Goal: Task Accomplishment & Management: Manage account settings

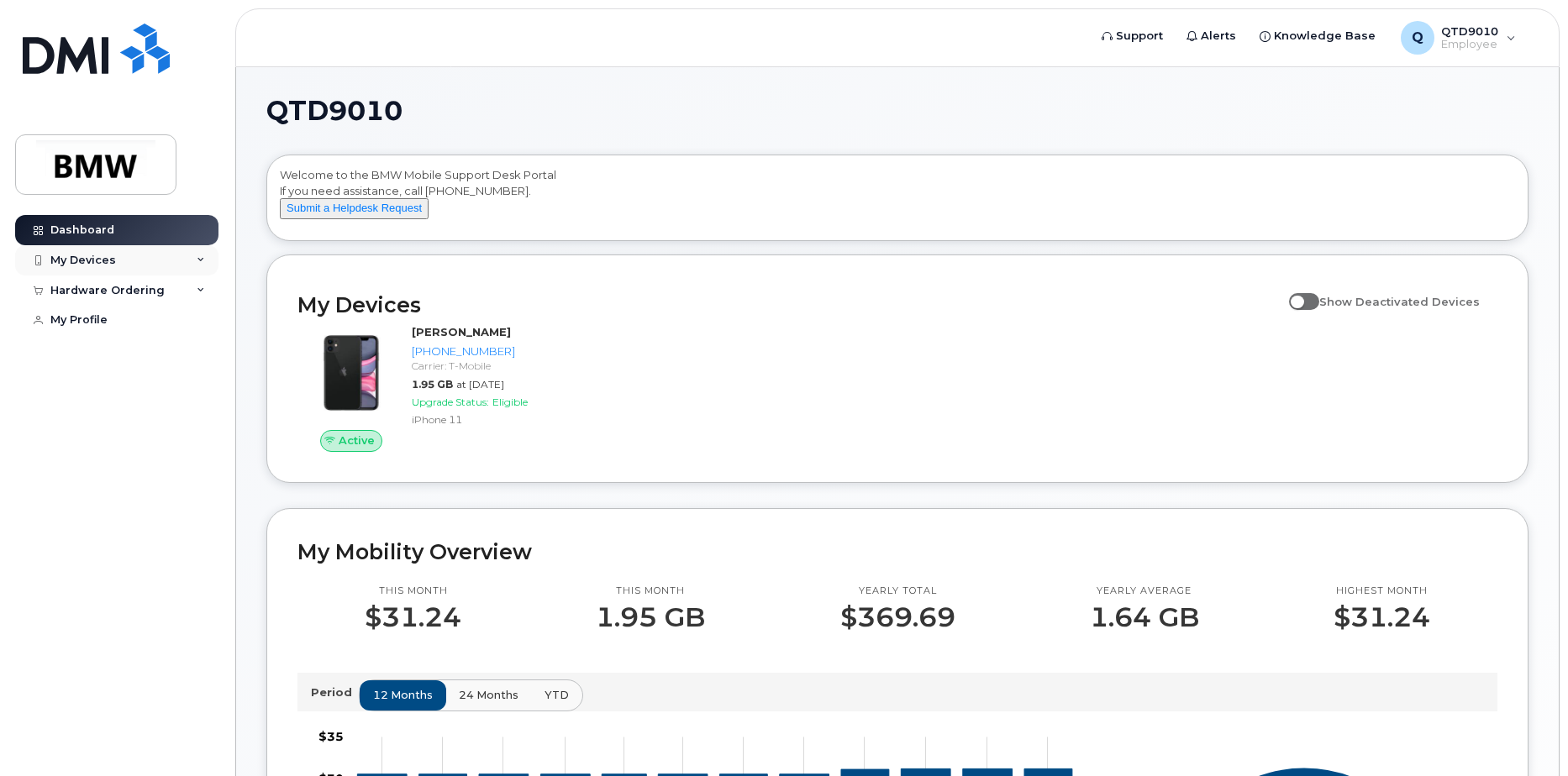
click at [155, 254] on div "My Devices" at bounding box center [116, 260] width 203 height 30
click at [155, 329] on div "[PHONE_NUMBER]" at bounding box center [153, 323] width 102 height 15
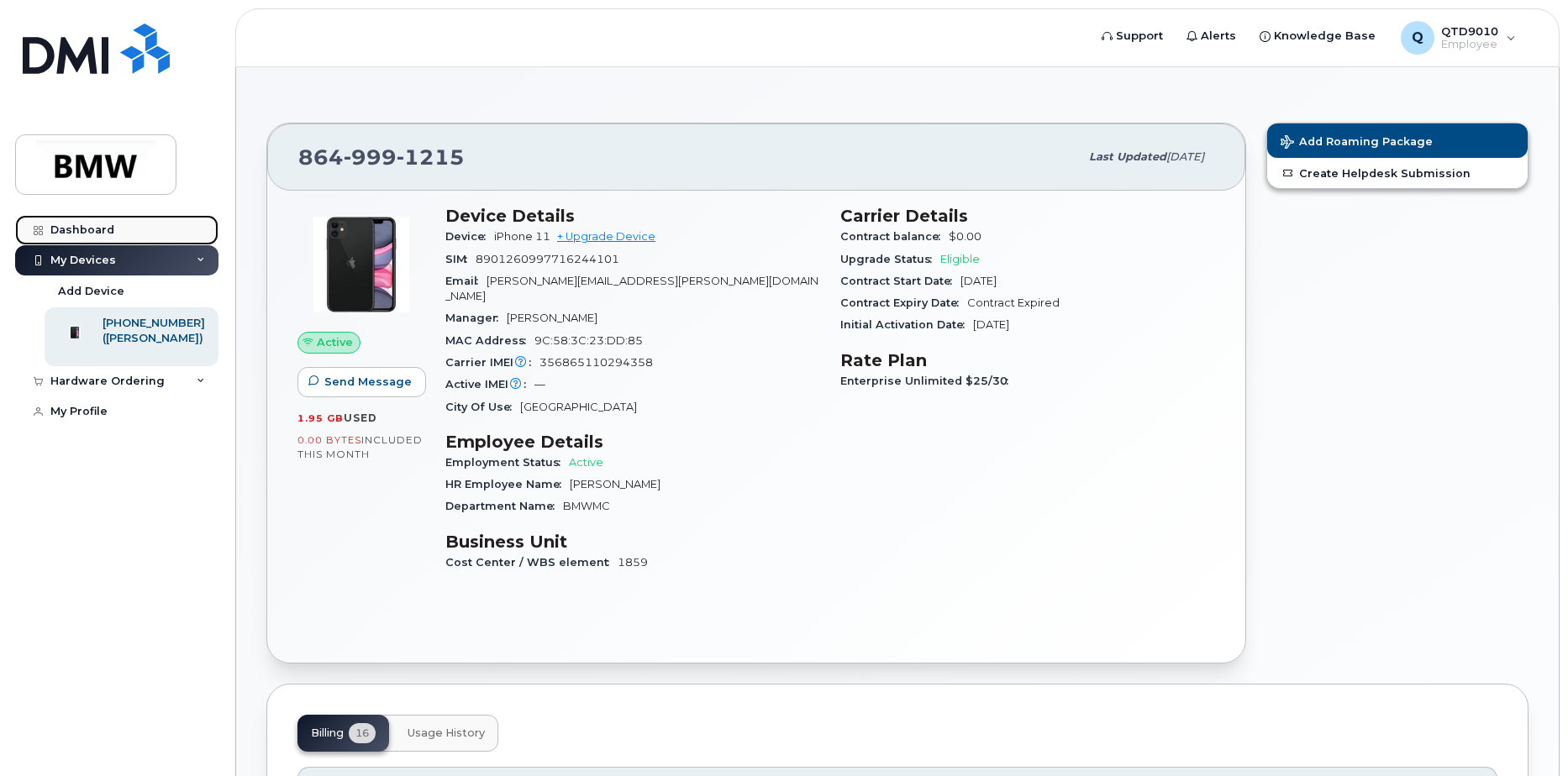
click at [97, 224] on div "Dashboard" at bounding box center [81, 231] width 64 height 14
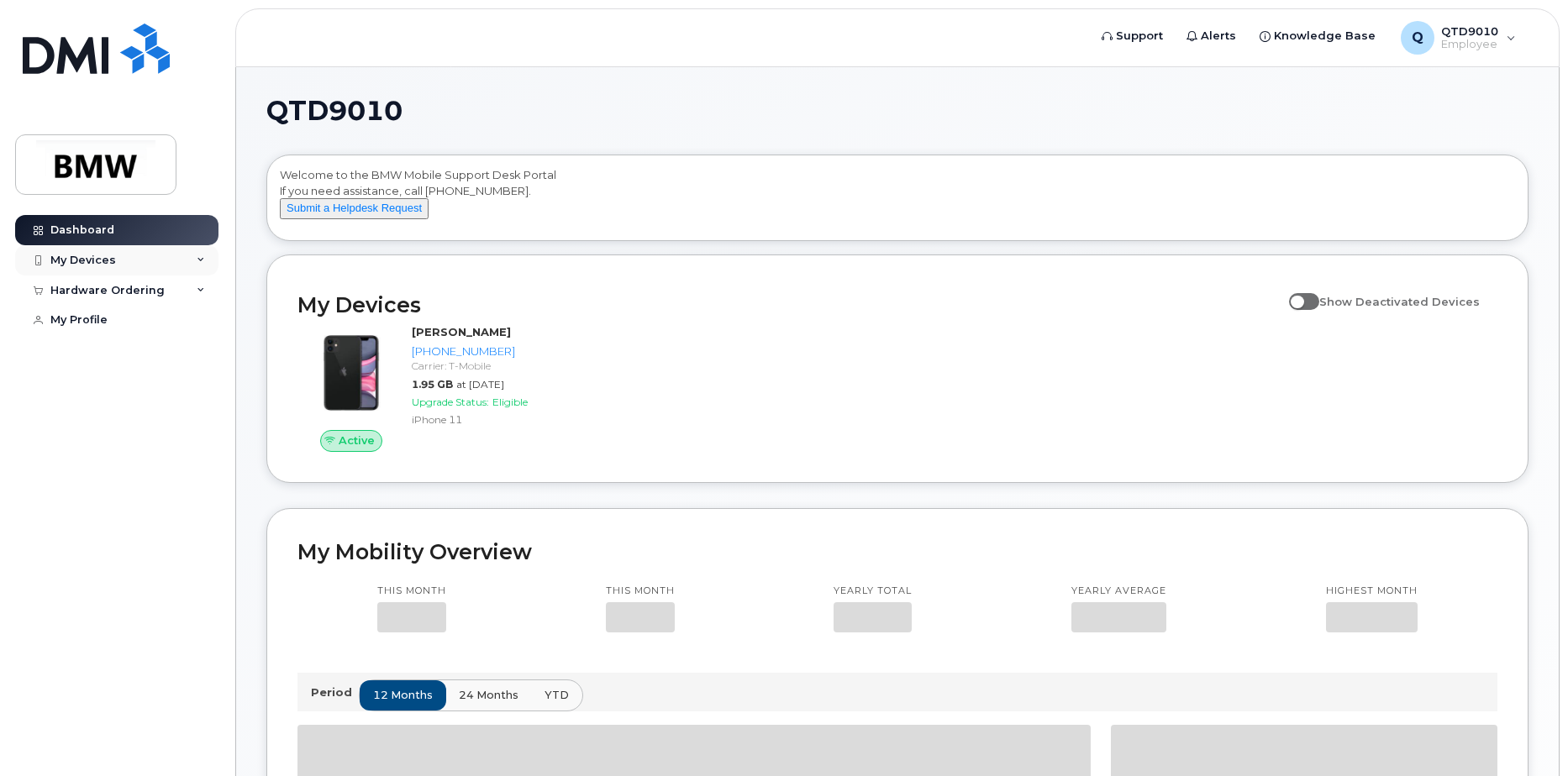
click at [83, 254] on div "My Devices" at bounding box center [82, 261] width 66 height 14
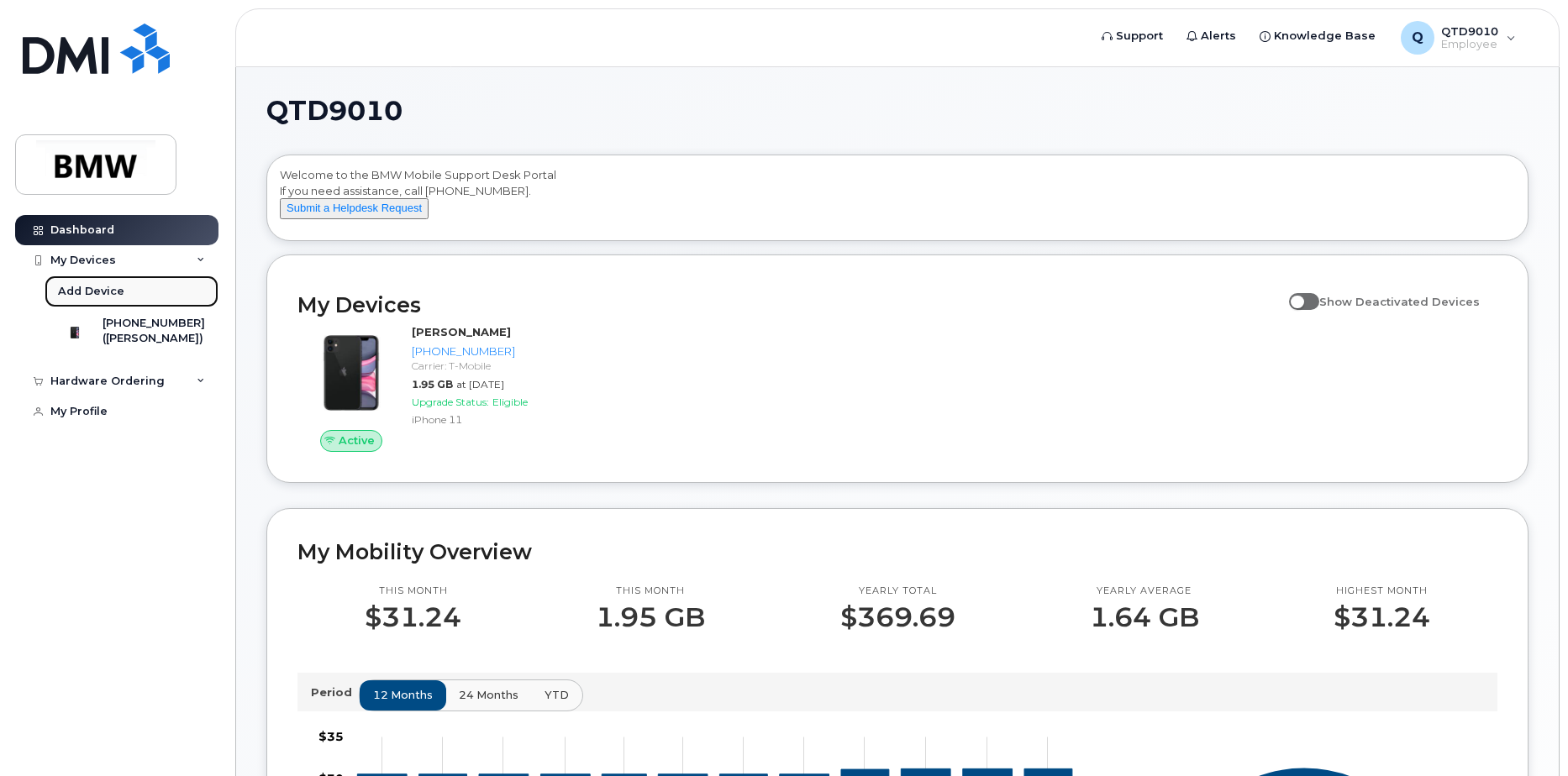
click at [91, 289] on div "Add Device" at bounding box center [91, 290] width 67 height 15
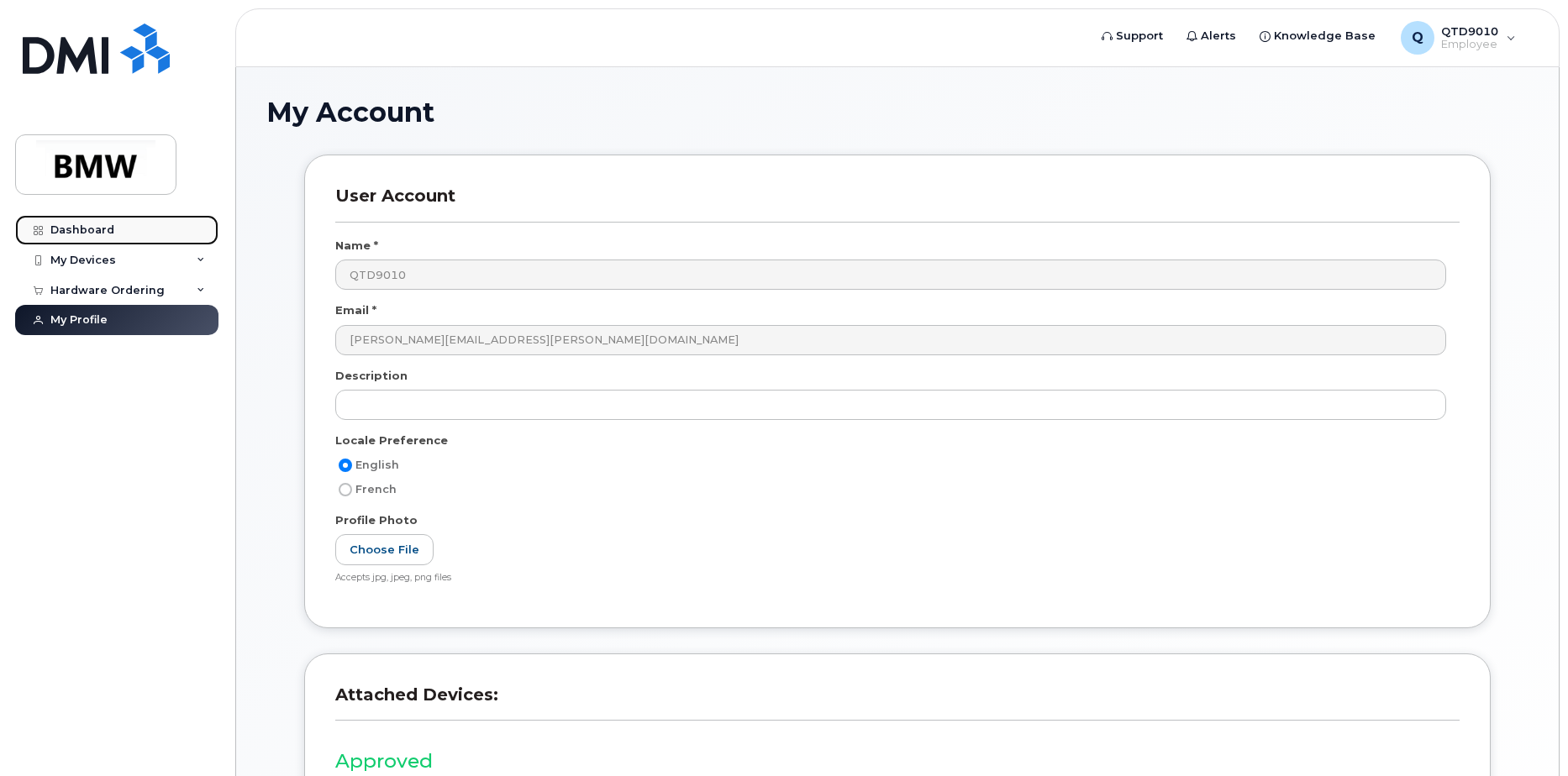
click at [89, 232] on div "Dashboard" at bounding box center [81, 231] width 64 height 14
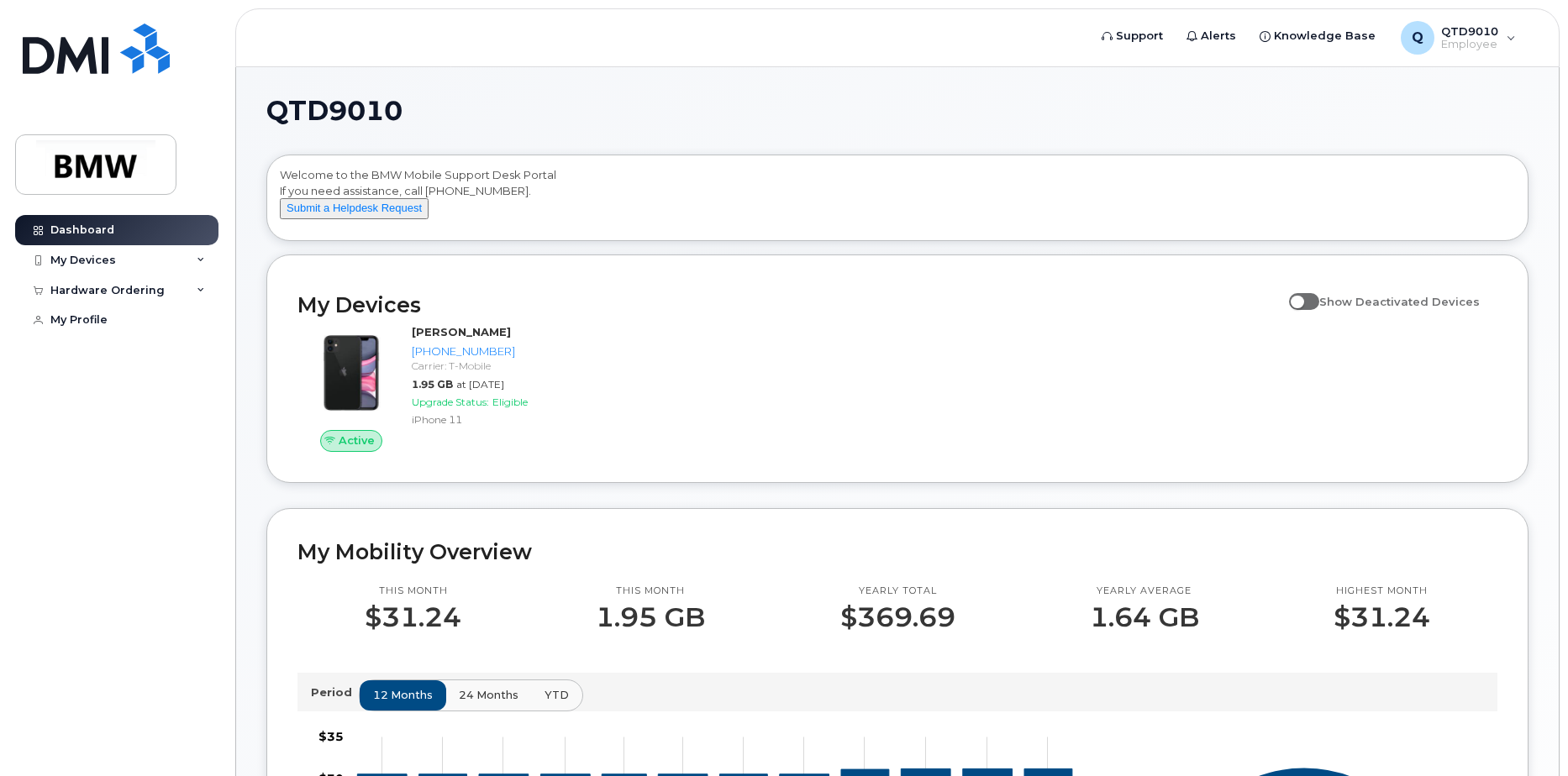
click at [1310, 310] on span at bounding box center [1304, 301] width 30 height 17
click at [1302, 299] on input "Show Deactivated Devices" at bounding box center [1296, 292] width 14 height 14
click at [1318, 310] on span at bounding box center [1304, 301] width 30 height 17
click at [1302, 299] on input "Show Deactivated Devices" at bounding box center [1296, 292] width 14 height 14
checkbox input "false"
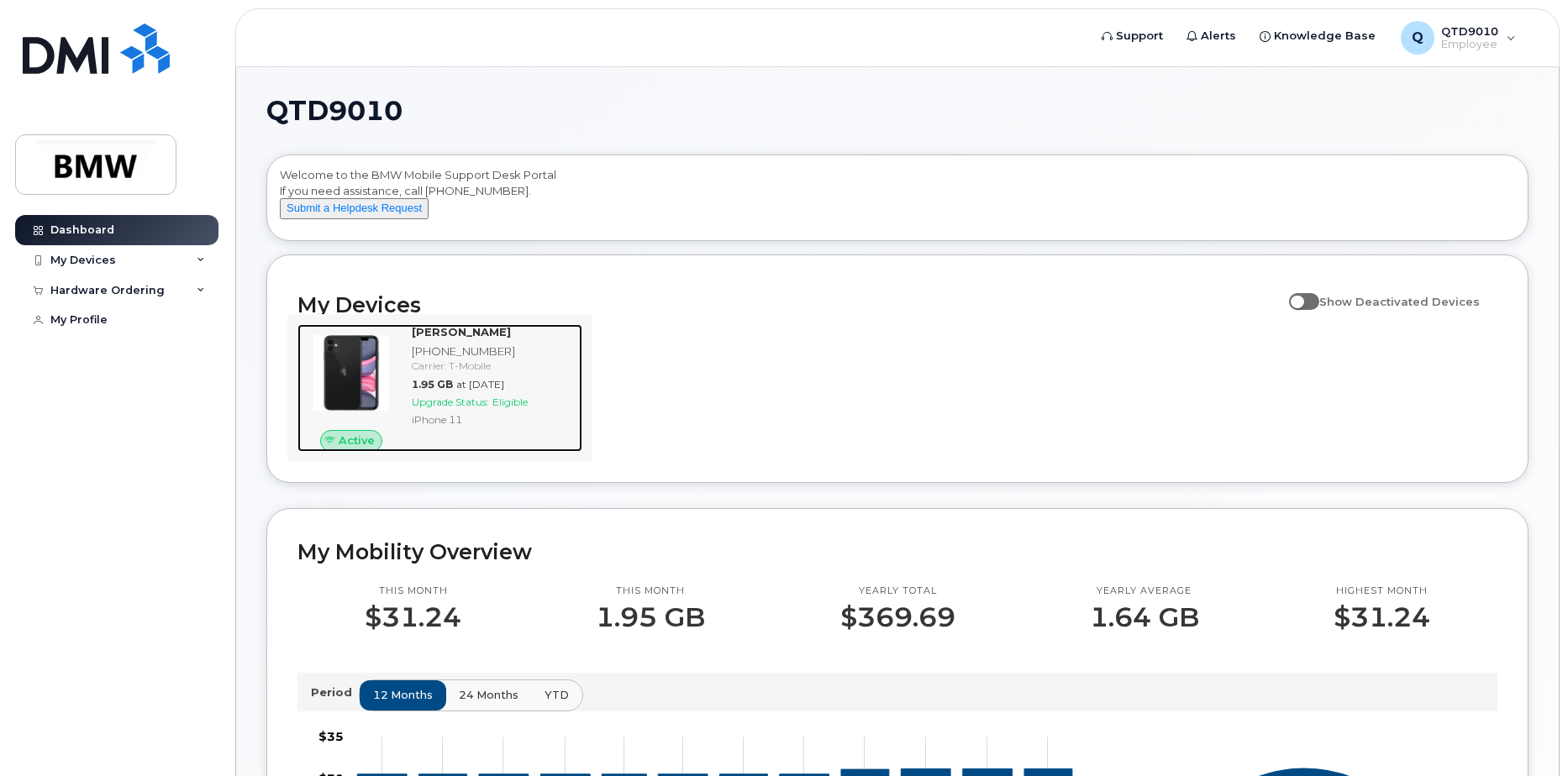
click at [357, 413] on img at bounding box center [351, 373] width 80 height 80
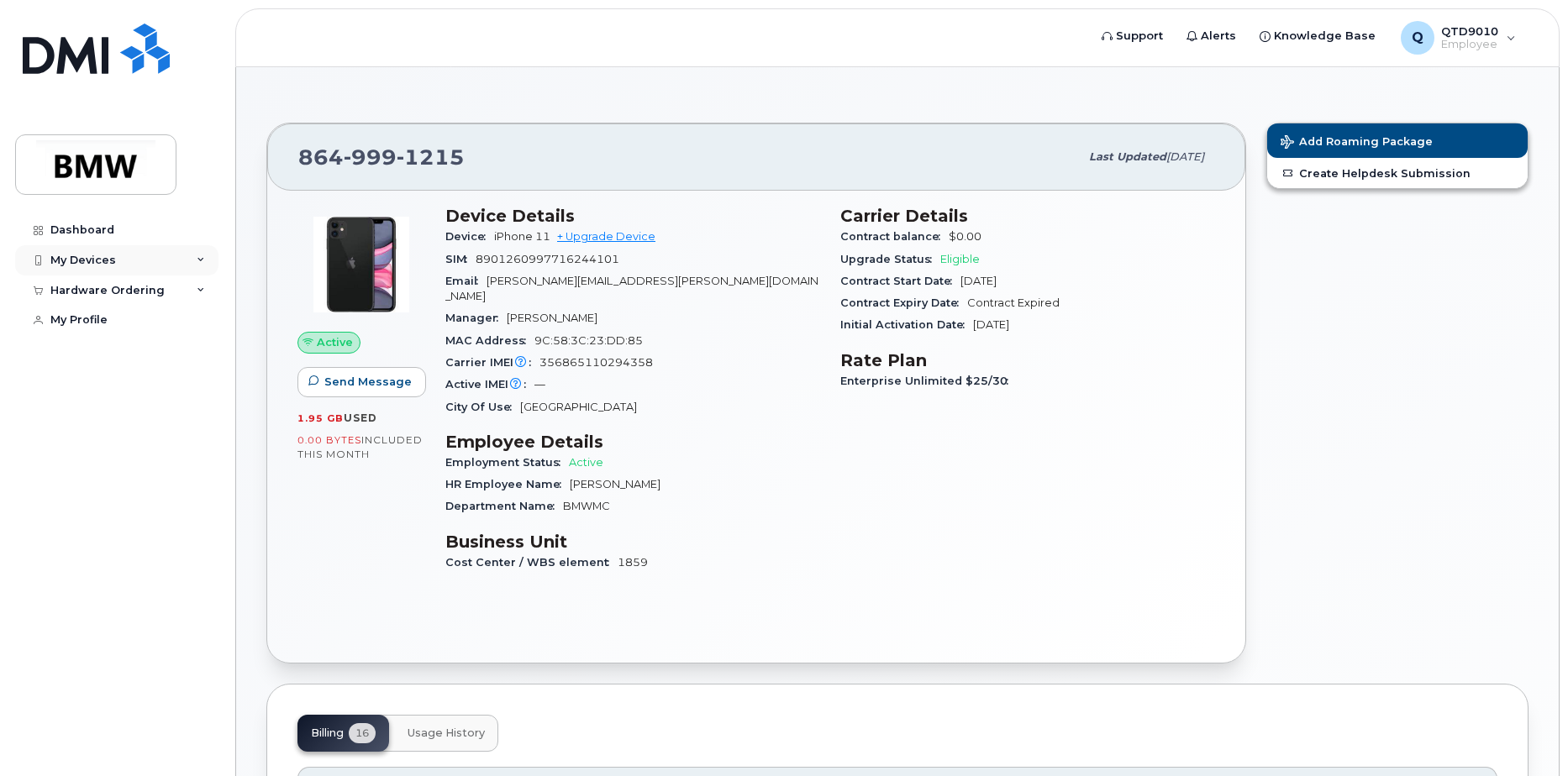
click at [128, 266] on div "My Devices" at bounding box center [116, 260] width 203 height 30
click at [110, 289] on div "Add Device" at bounding box center [91, 290] width 67 height 15
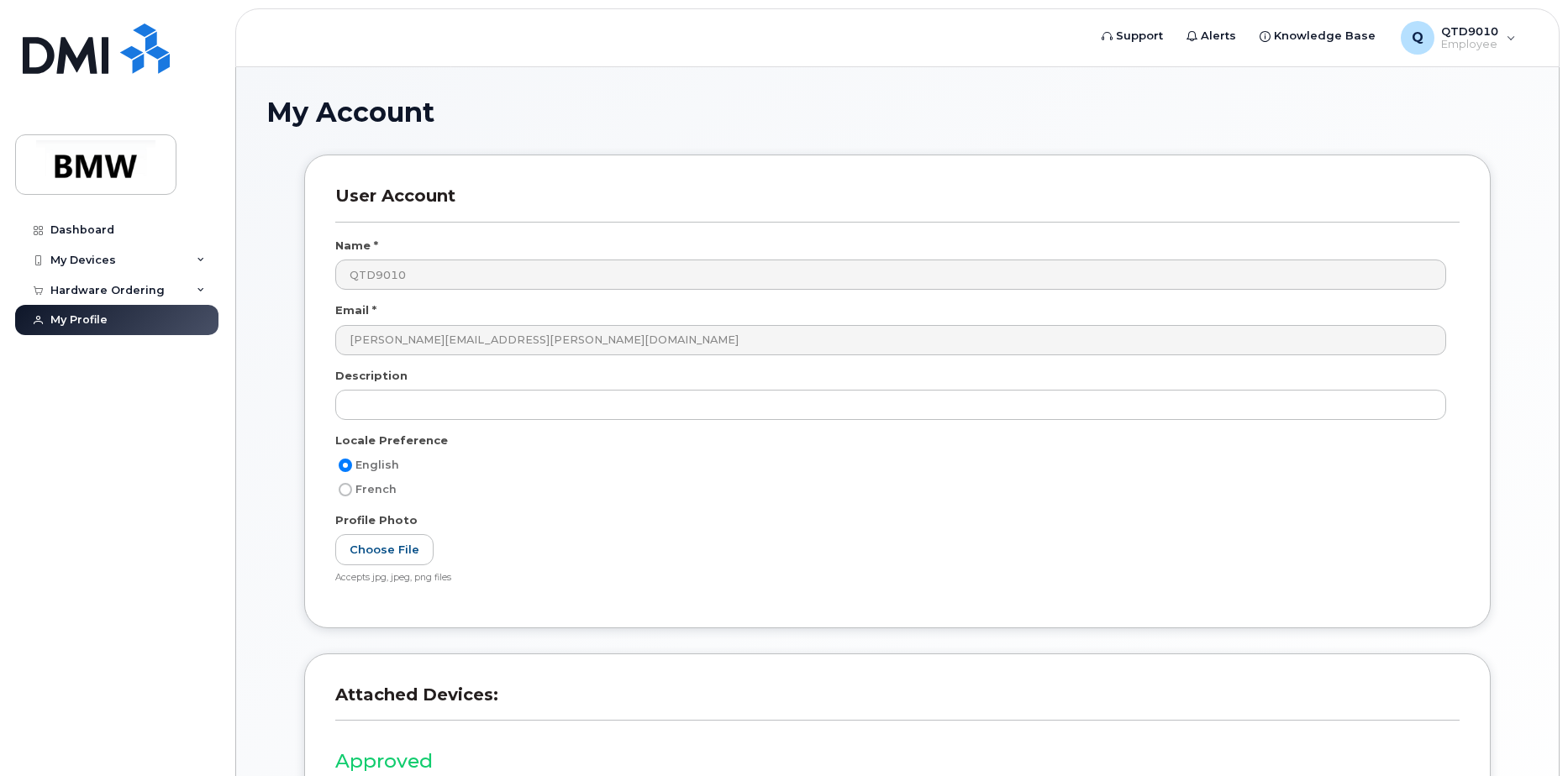
scroll to position [222, 0]
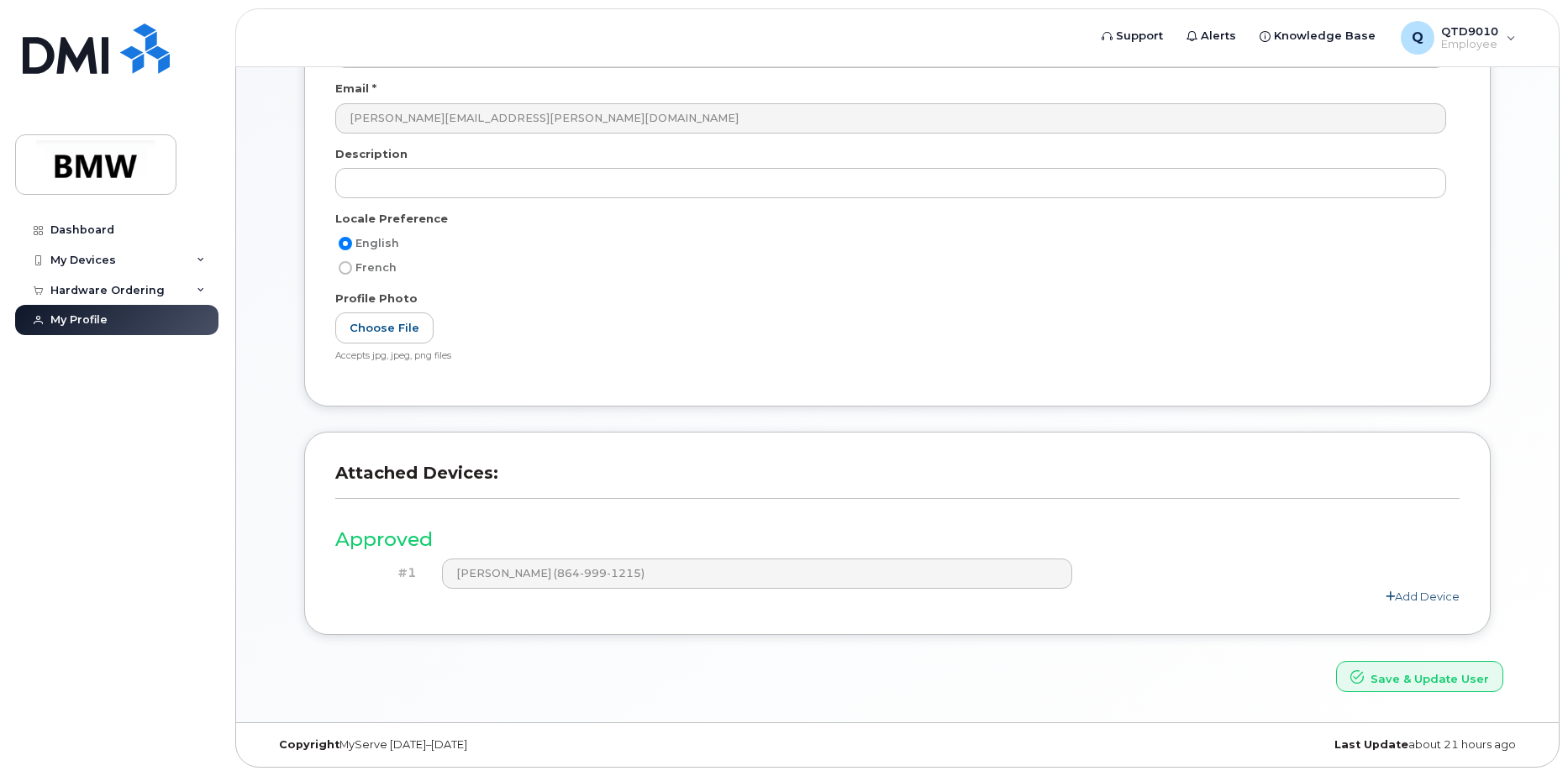
click at [1429, 597] on link "Add Device" at bounding box center [1422, 596] width 74 height 14
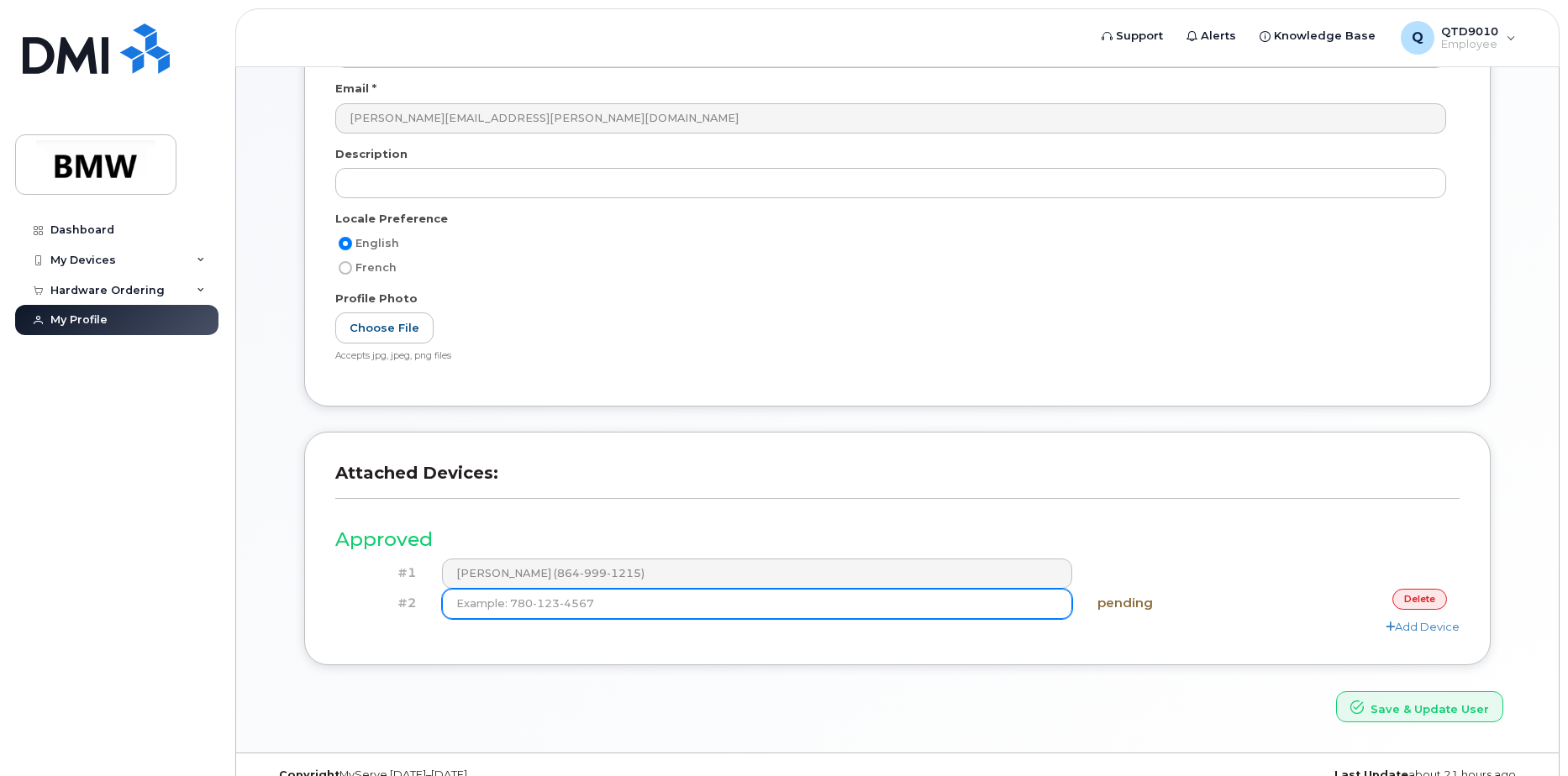
click at [832, 602] on input at bounding box center [757, 603] width 631 height 30
type input "(864) 991-7613"
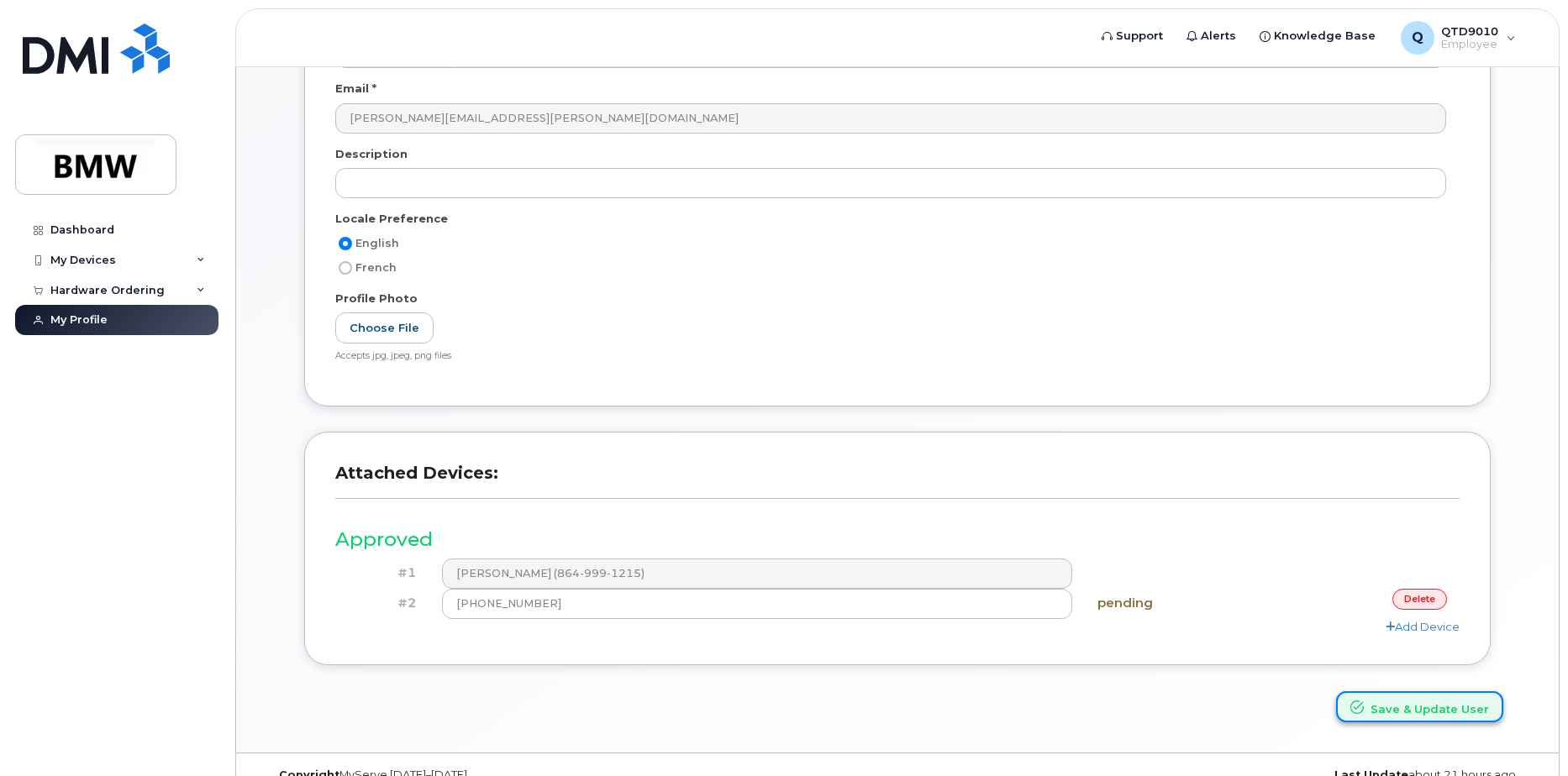
click at [1396, 704] on button "Save & Update User" at bounding box center [1419, 707] width 167 height 31
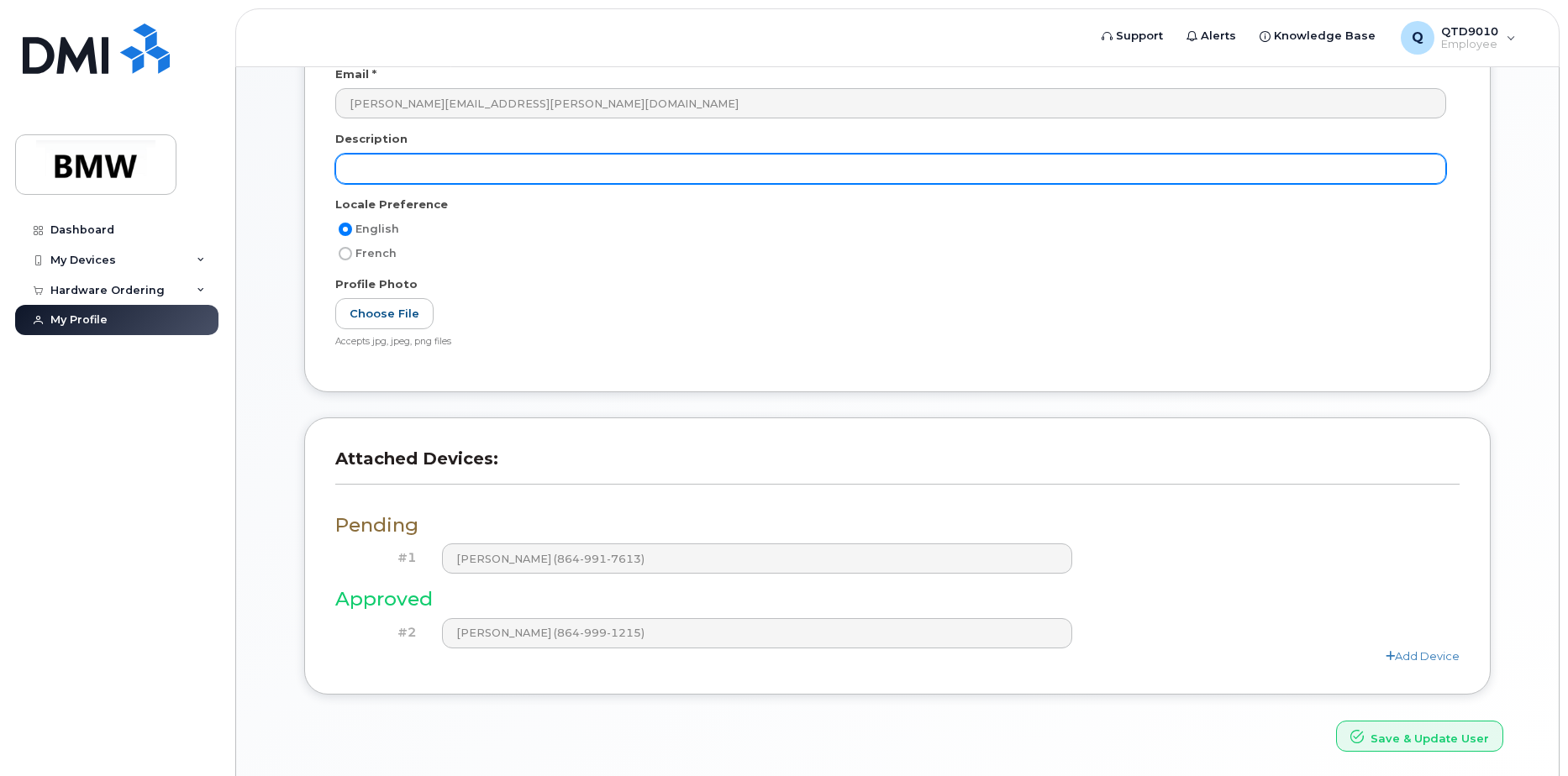
scroll to position [32, 0]
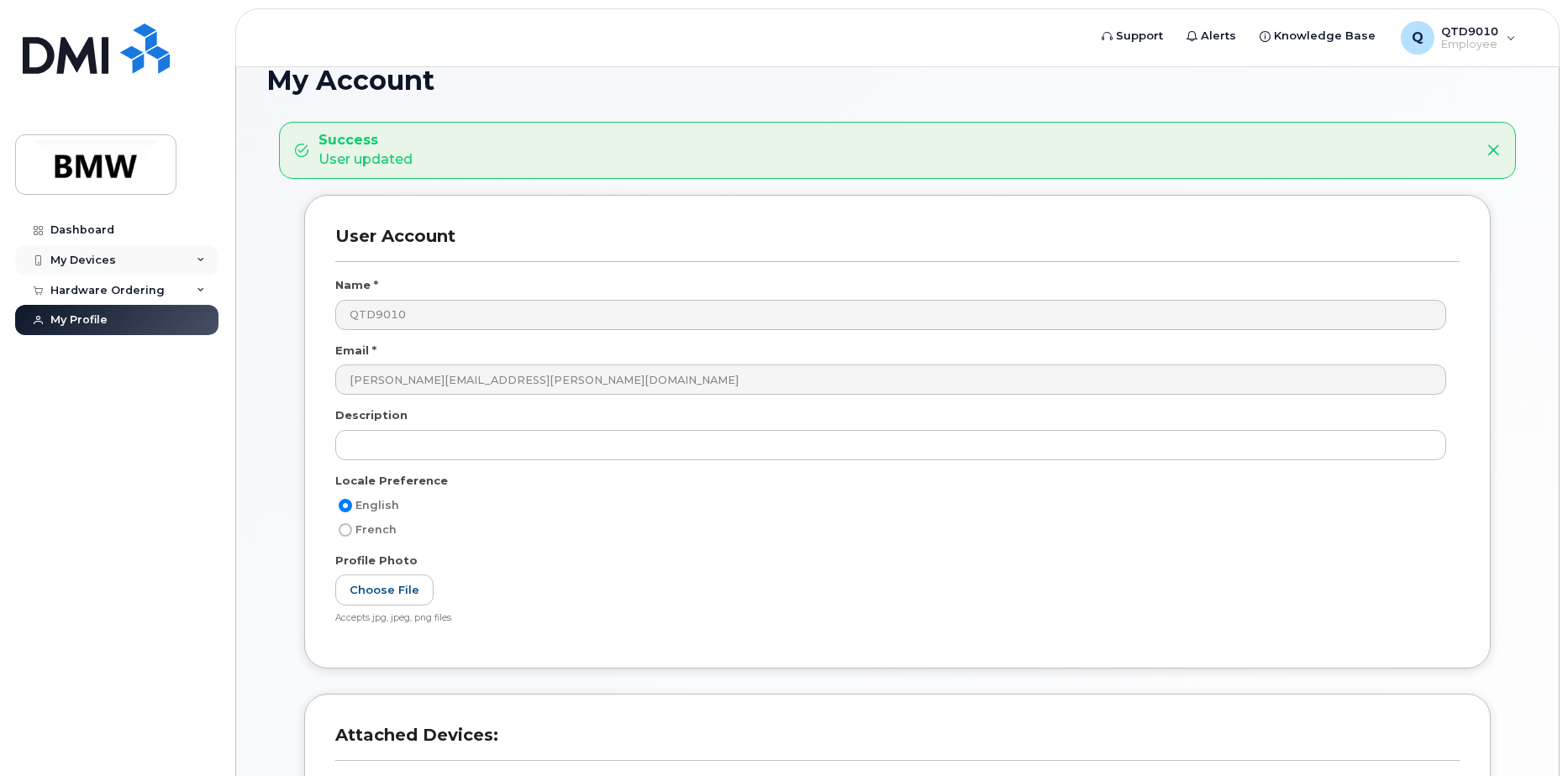
click at [118, 260] on div "My Devices" at bounding box center [116, 260] width 203 height 30
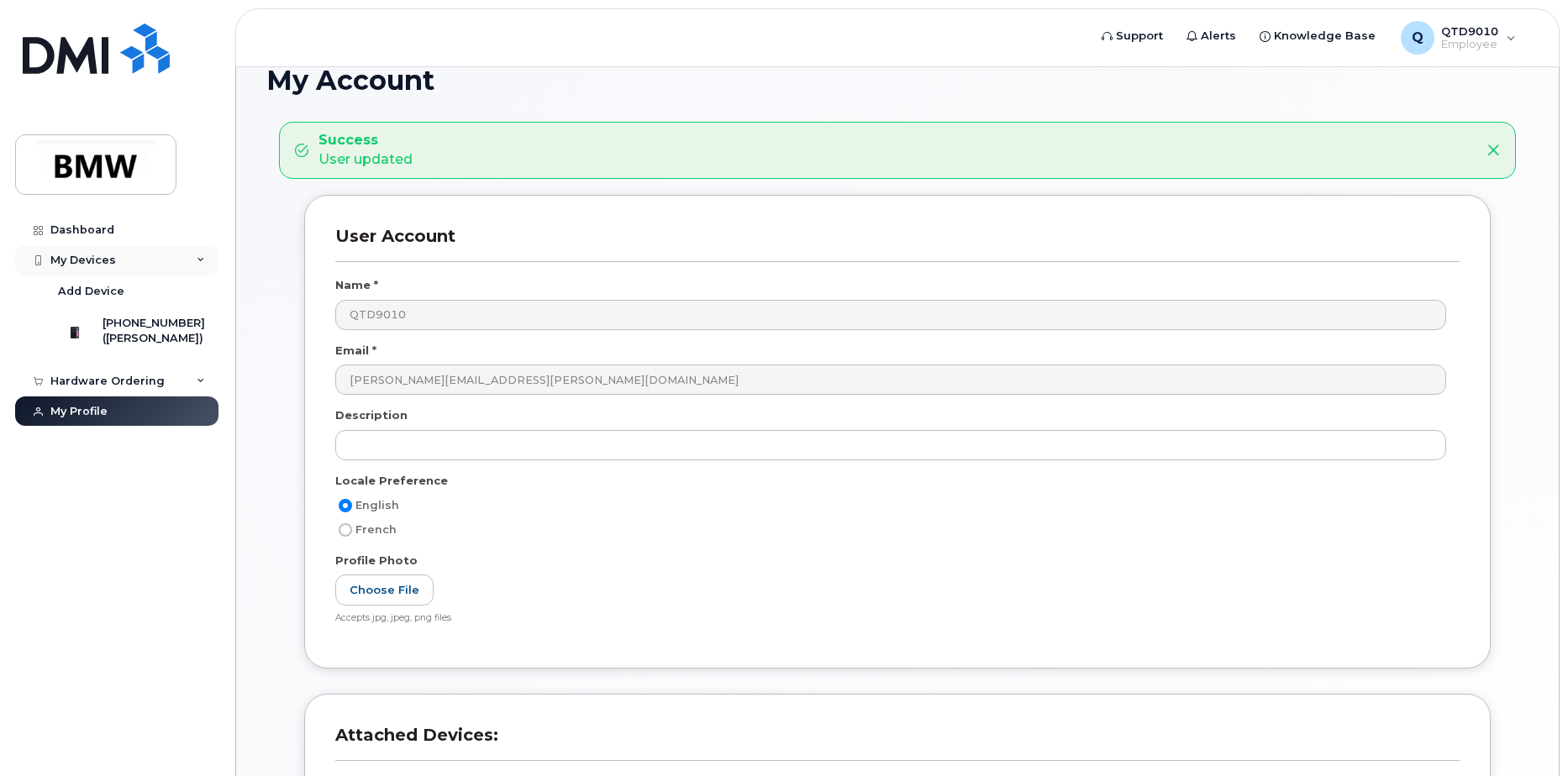
click at [97, 262] on div "My Devices" at bounding box center [82, 261] width 66 height 14
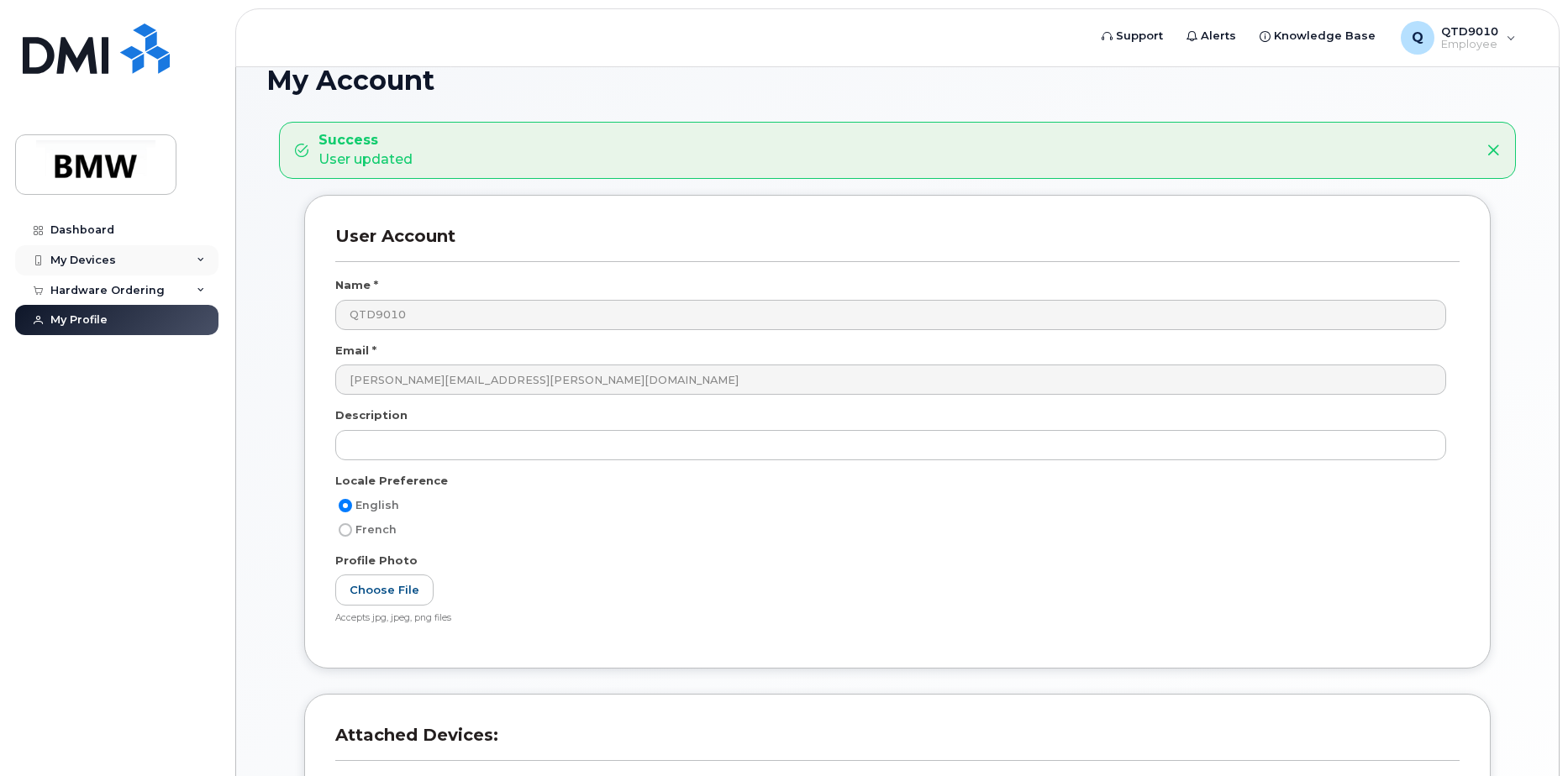
click at [97, 262] on div "My Devices" at bounding box center [82, 261] width 66 height 14
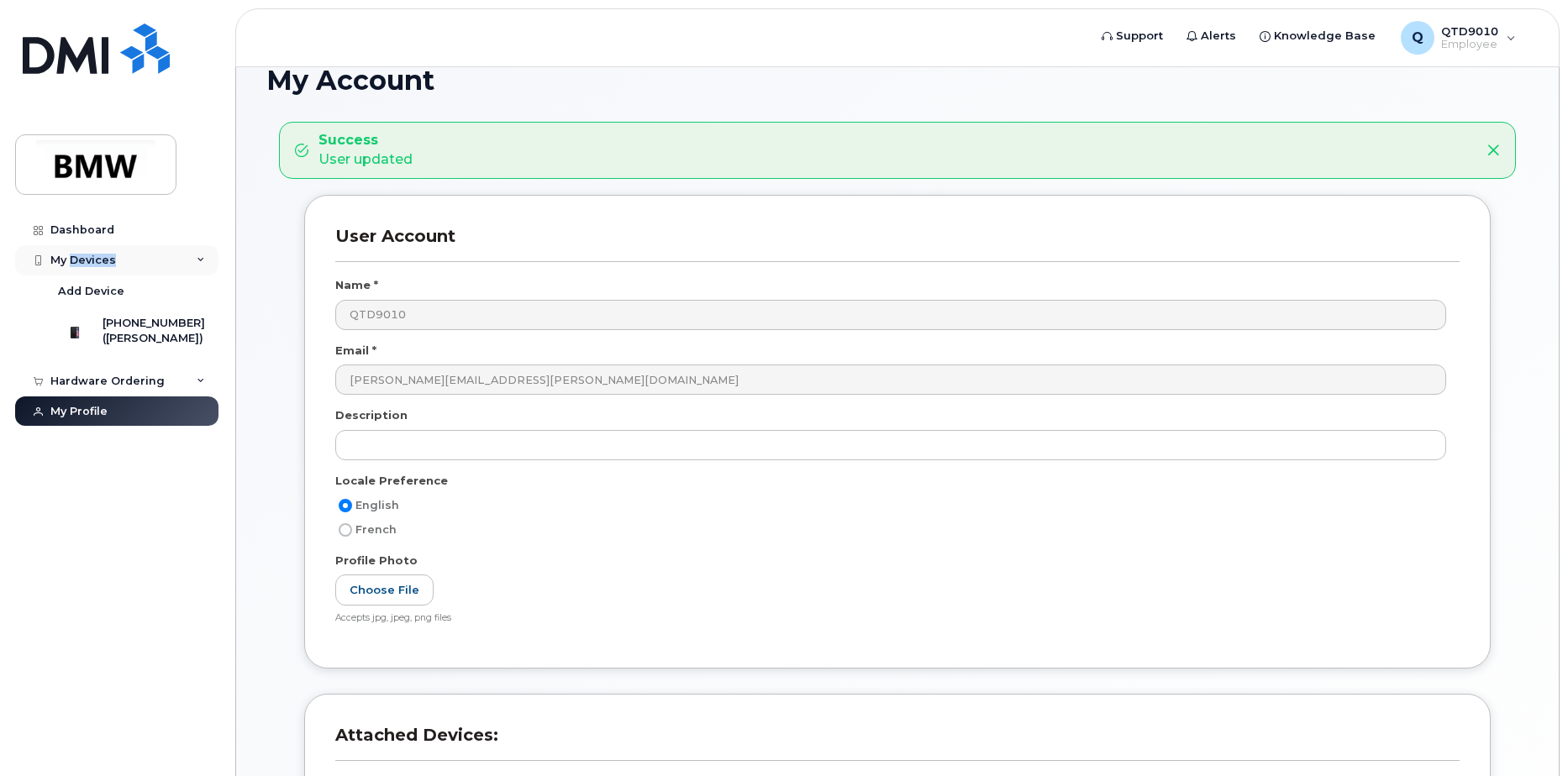
click at [97, 262] on div "My Devices" at bounding box center [82, 261] width 66 height 14
drag, startPoint x: 97, startPoint y: 262, endPoint x: 172, endPoint y: 253, distance: 75.5
click at [172, 253] on div "My Devices" at bounding box center [116, 260] width 203 height 30
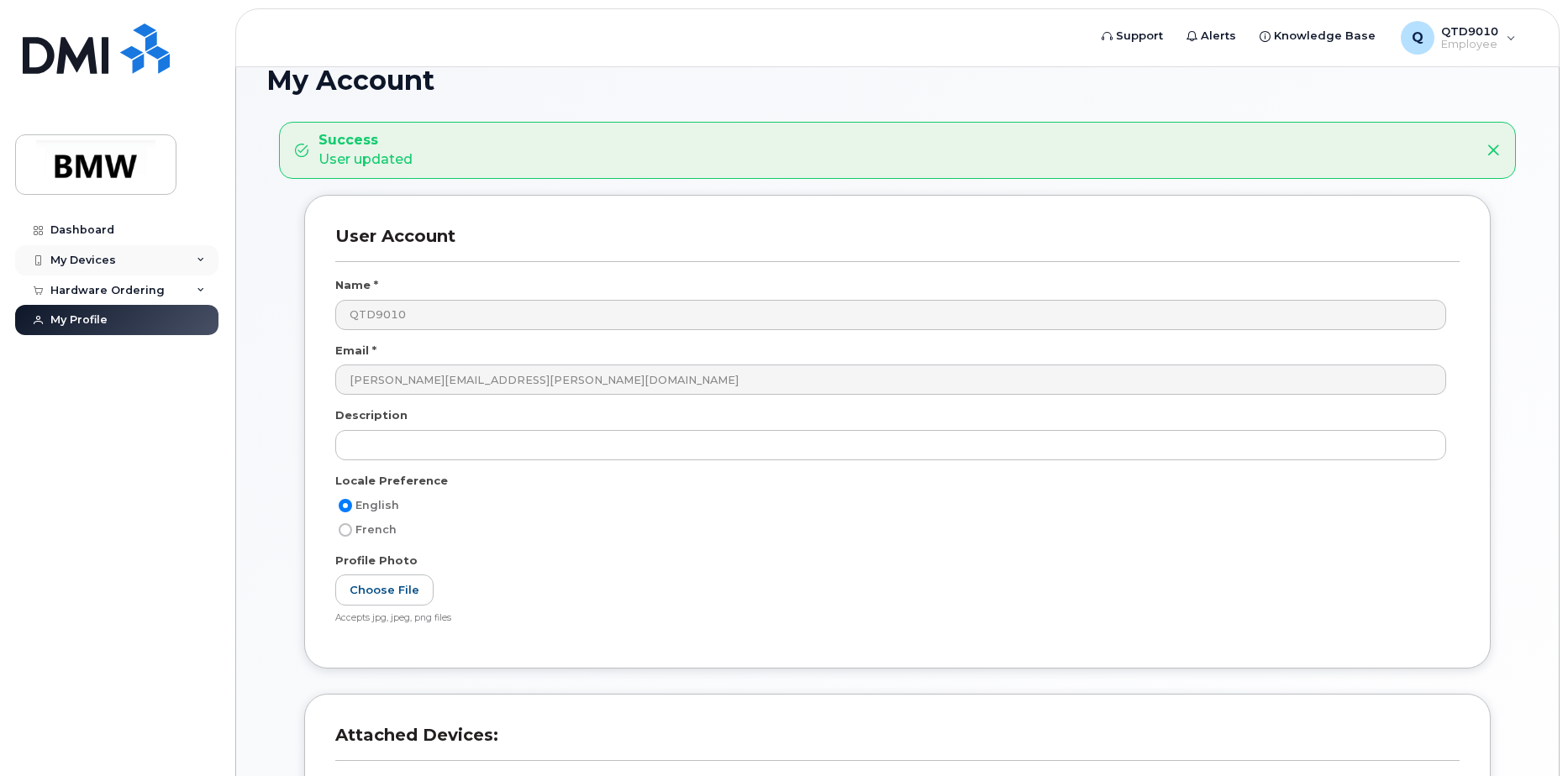
click at [172, 253] on div "My Devices" at bounding box center [116, 260] width 203 height 30
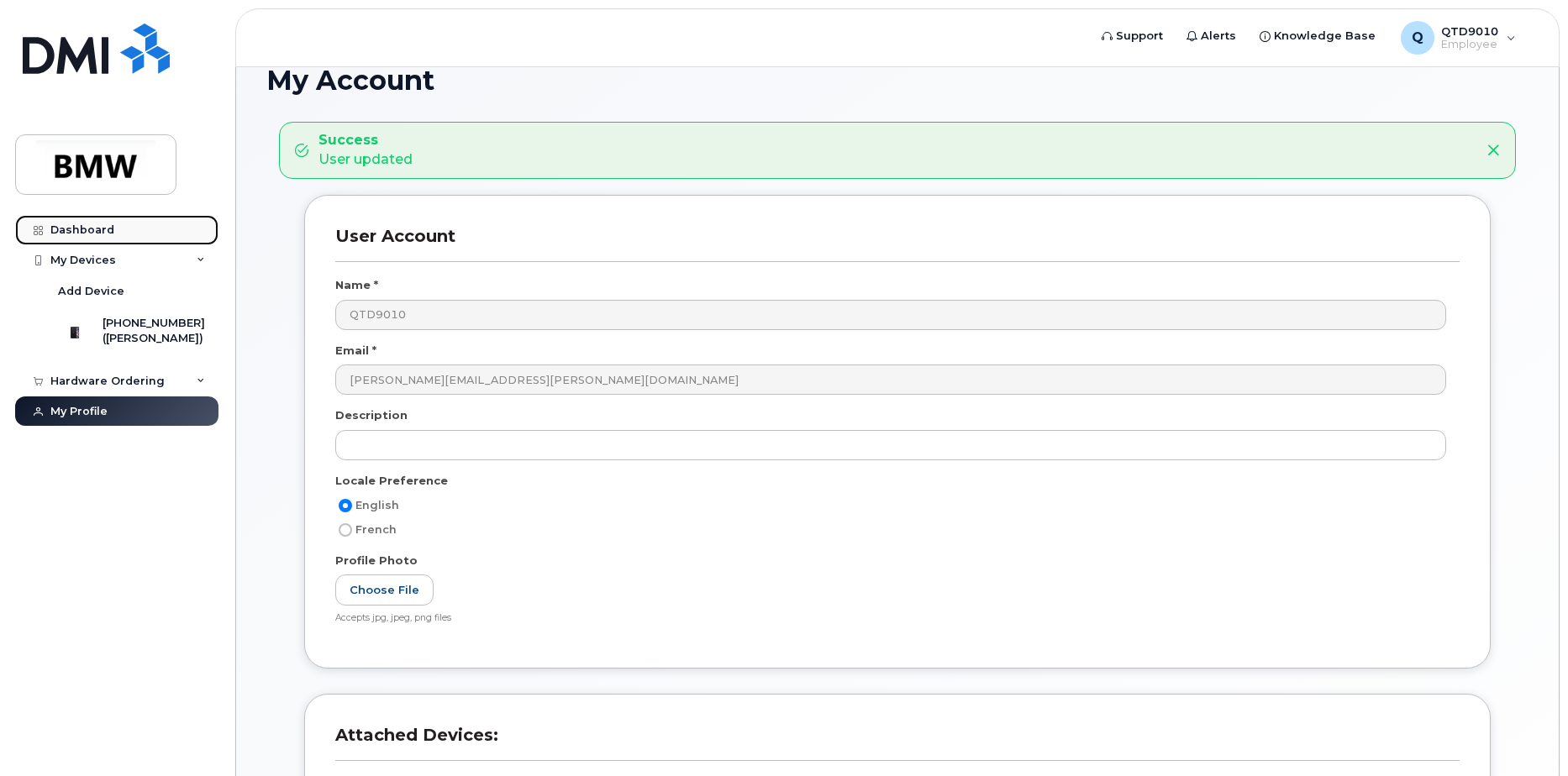
click at [88, 229] on div "Dashboard" at bounding box center [81, 231] width 64 height 14
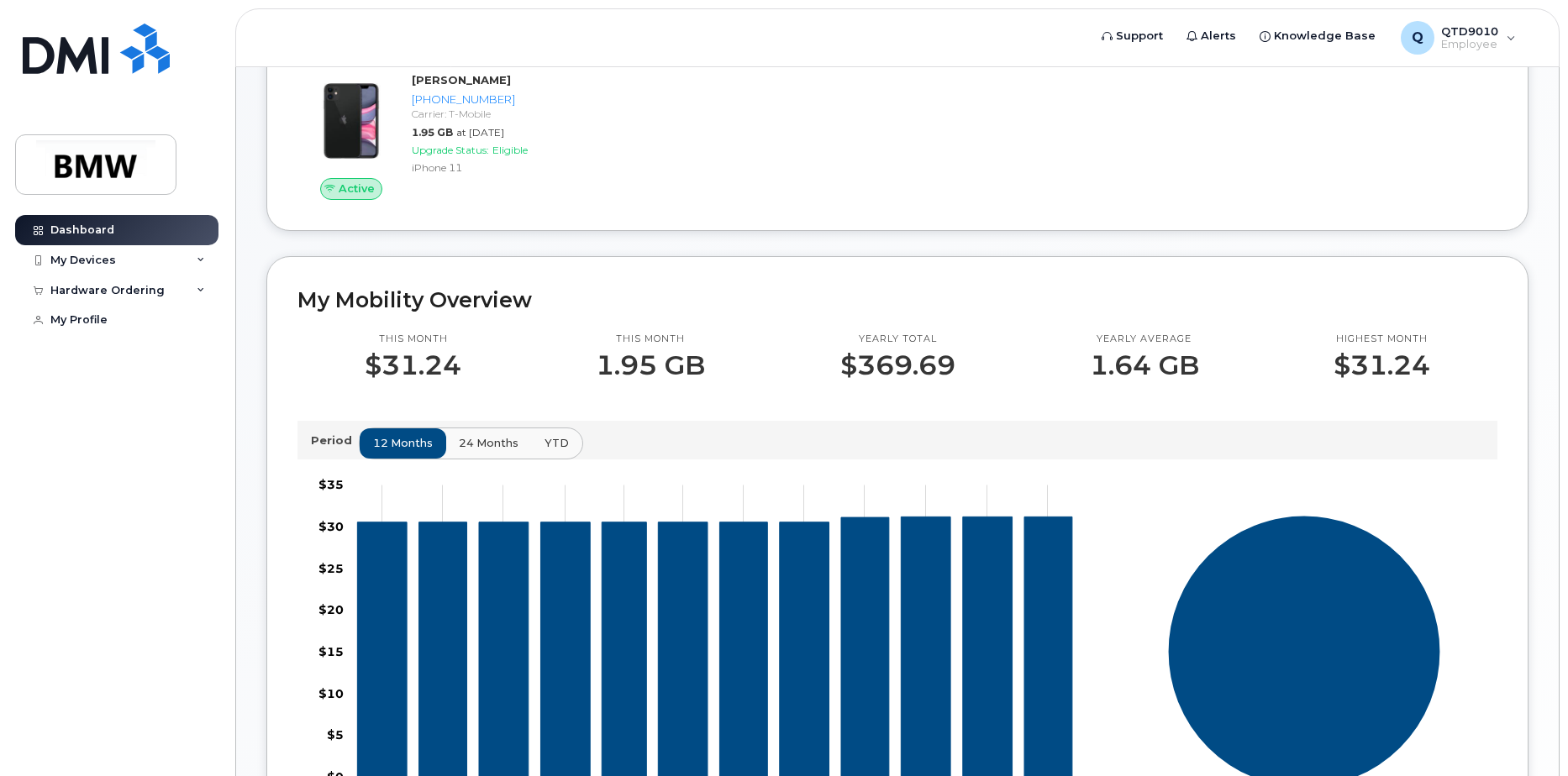
scroll to position [168, 0]
